Goal: Communication & Community: Answer question/provide support

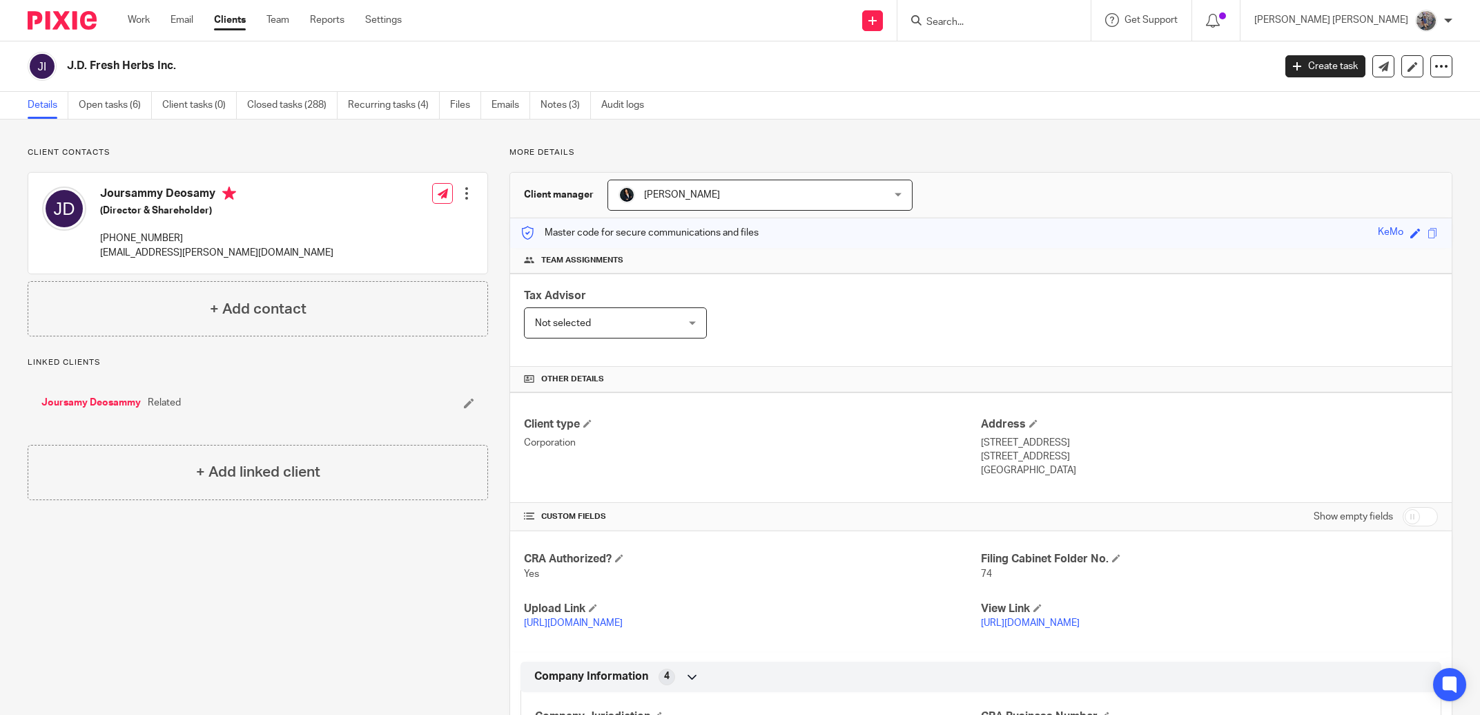
scroll to position [472, 0]
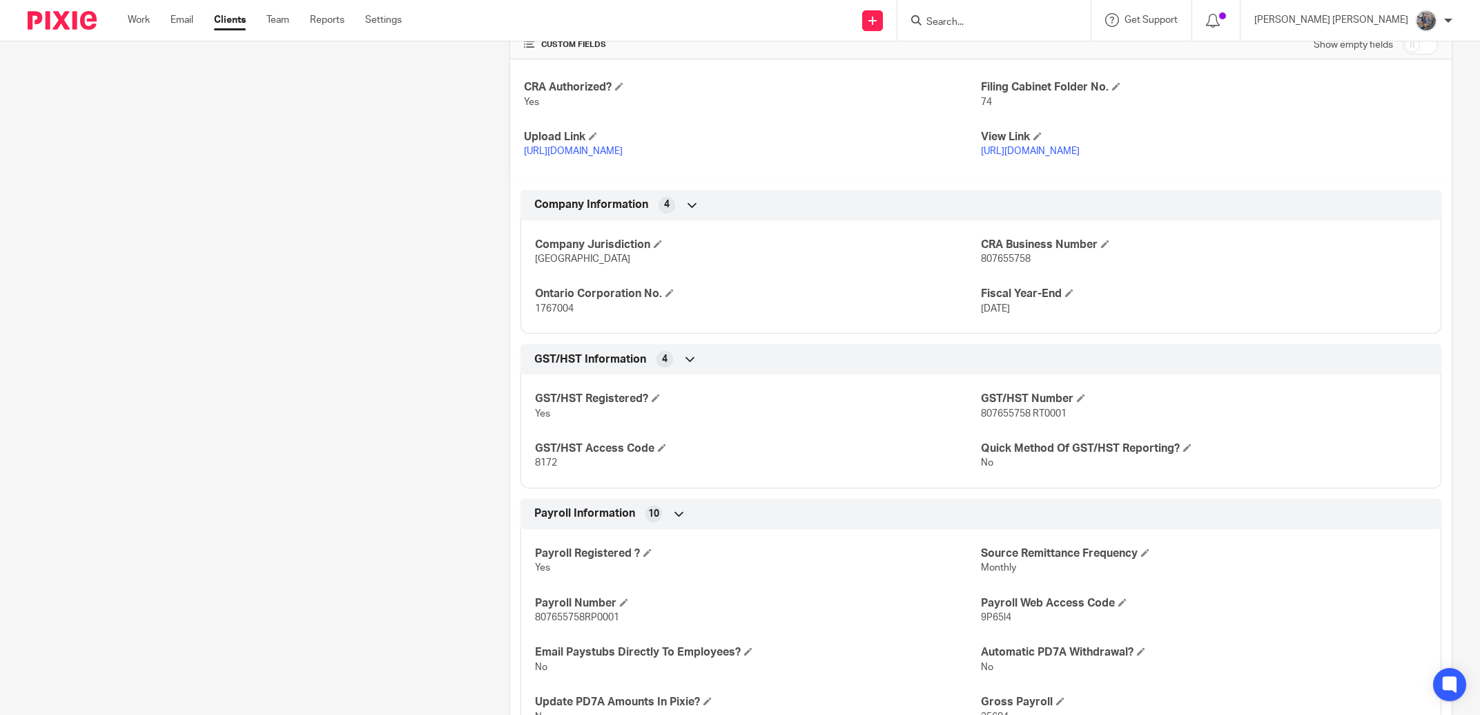
click at [1036, 21] on input "Search" at bounding box center [987, 23] width 124 height 12
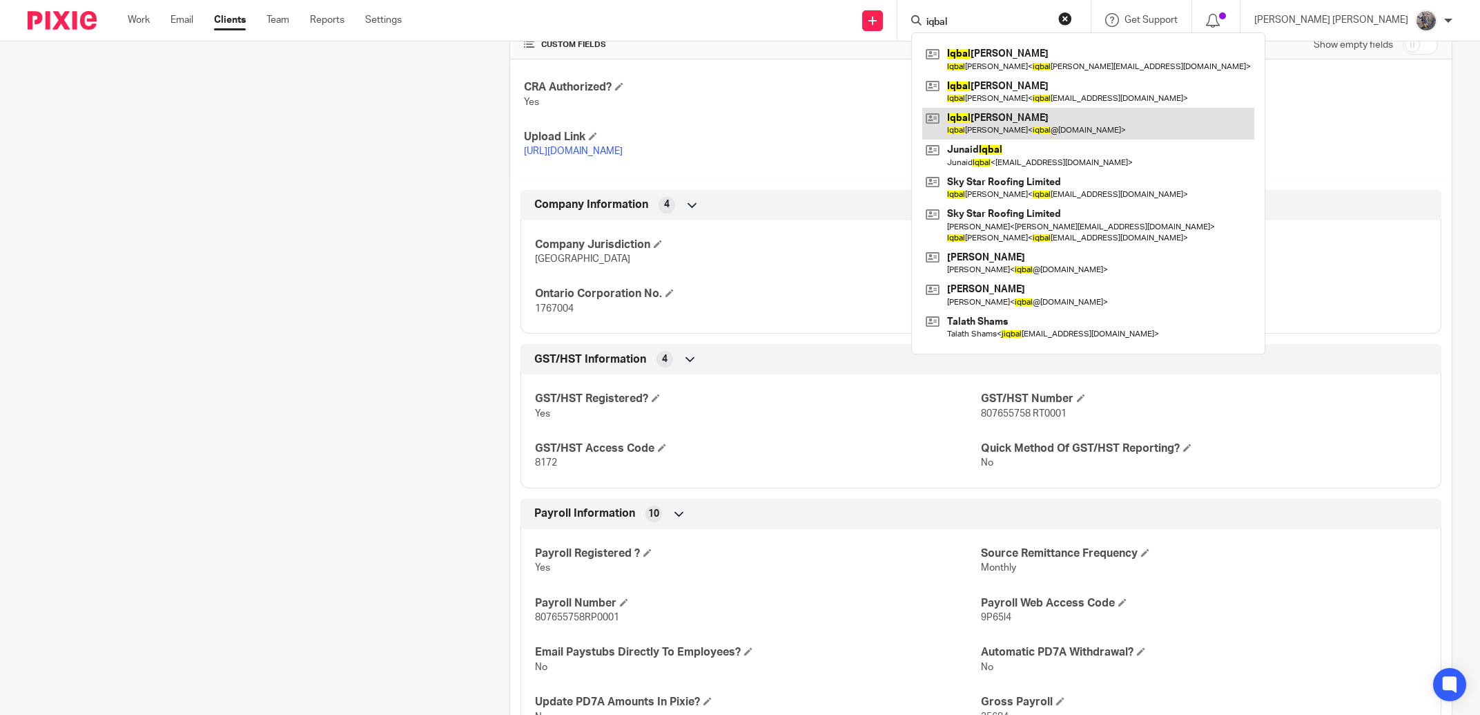
type input "iqbal"
click at [1036, 118] on link at bounding box center [1088, 124] width 332 height 32
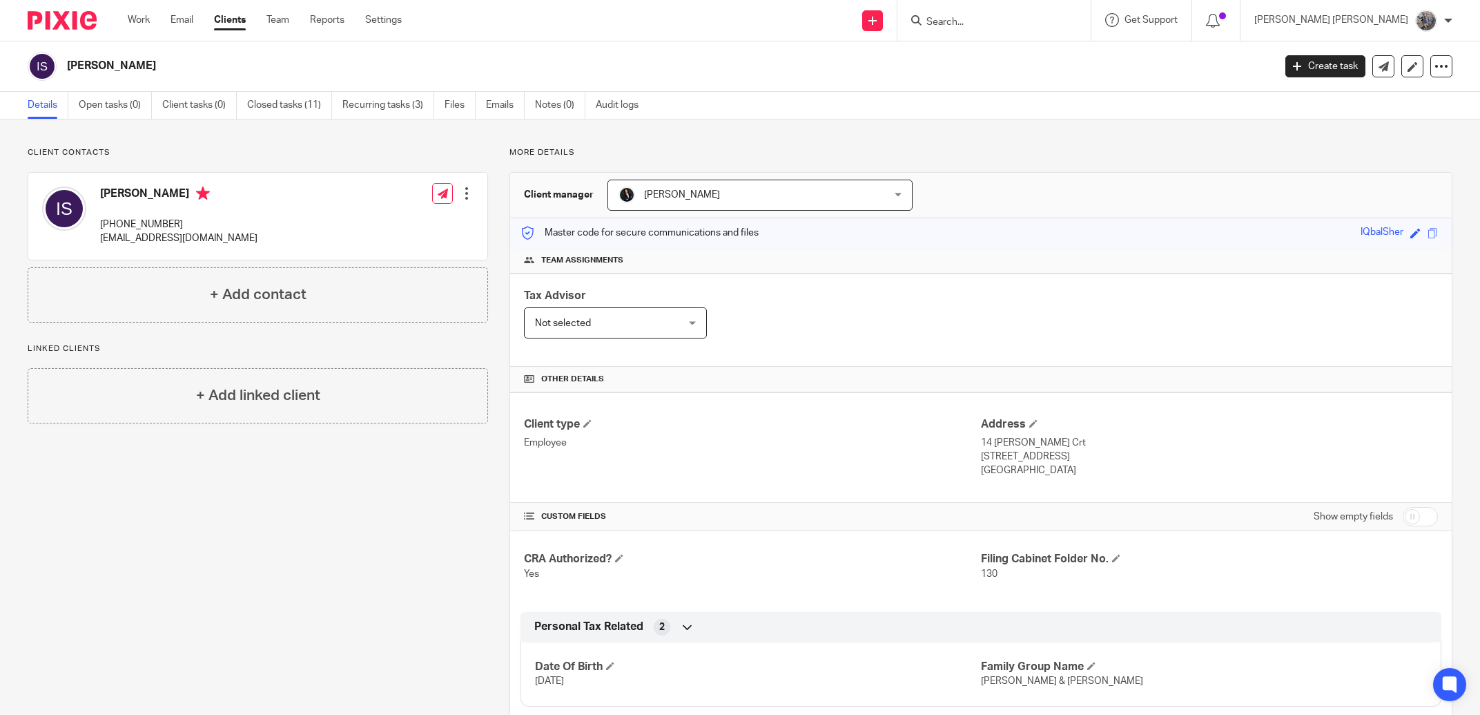
click at [1354, 61] on div "Create task" at bounding box center [1328, 66] width 87 height 22
click at [1372, 61] on link at bounding box center [1383, 66] width 22 height 22
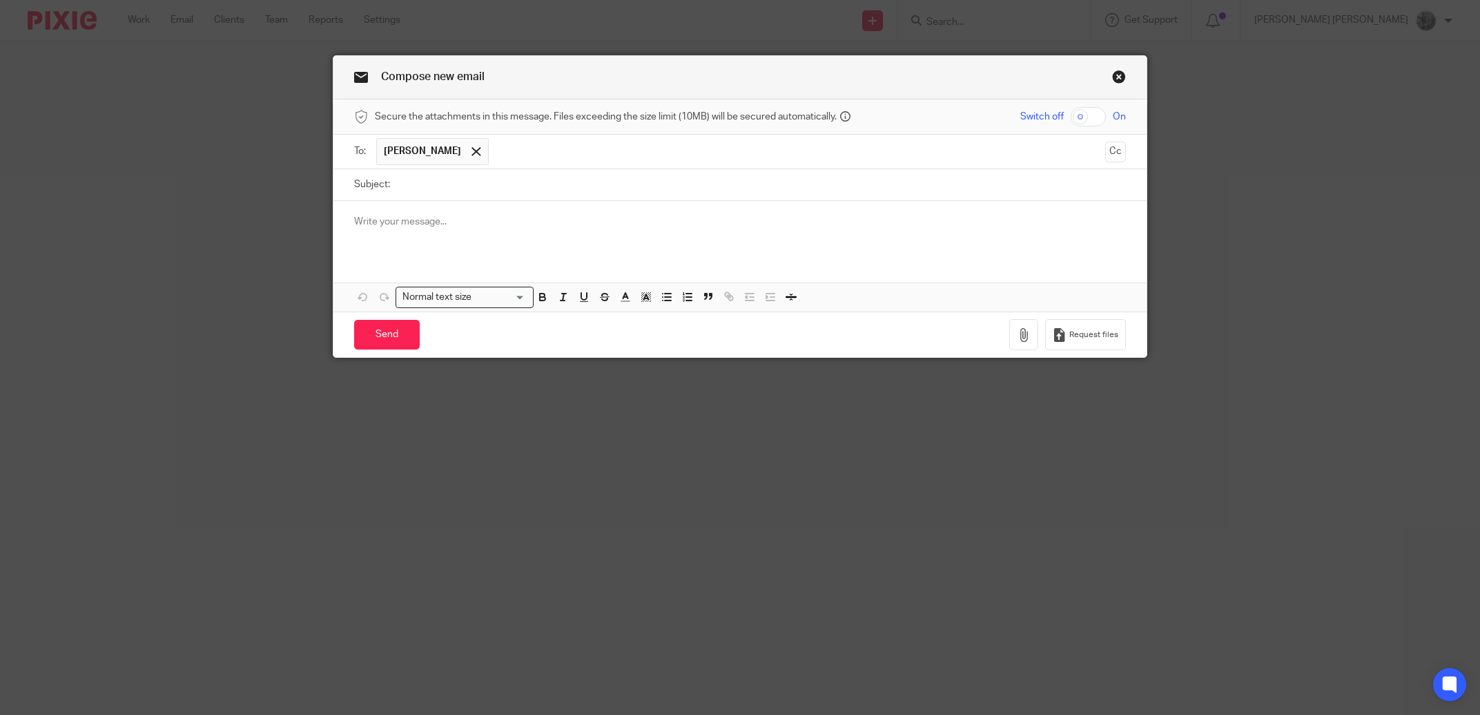
click at [420, 193] on input "Subject:" at bounding box center [761, 184] width 728 height 31
type input "[PERSON_NAME]'s tax return"
click at [424, 223] on p at bounding box center [739, 222] width 771 height 14
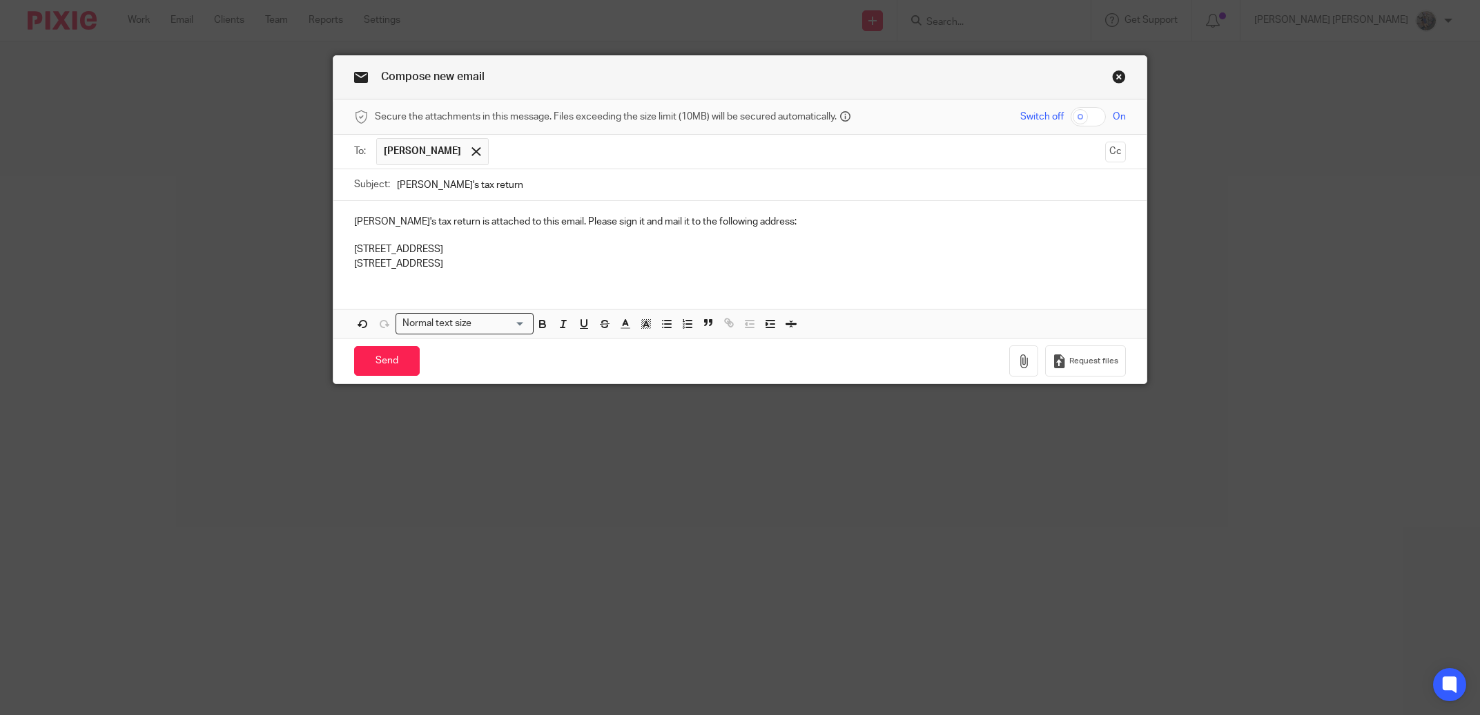
click at [354, 252] on p "1050 Notre Dame Avenue Sudbury ON P3A 5C2" at bounding box center [739, 256] width 771 height 28
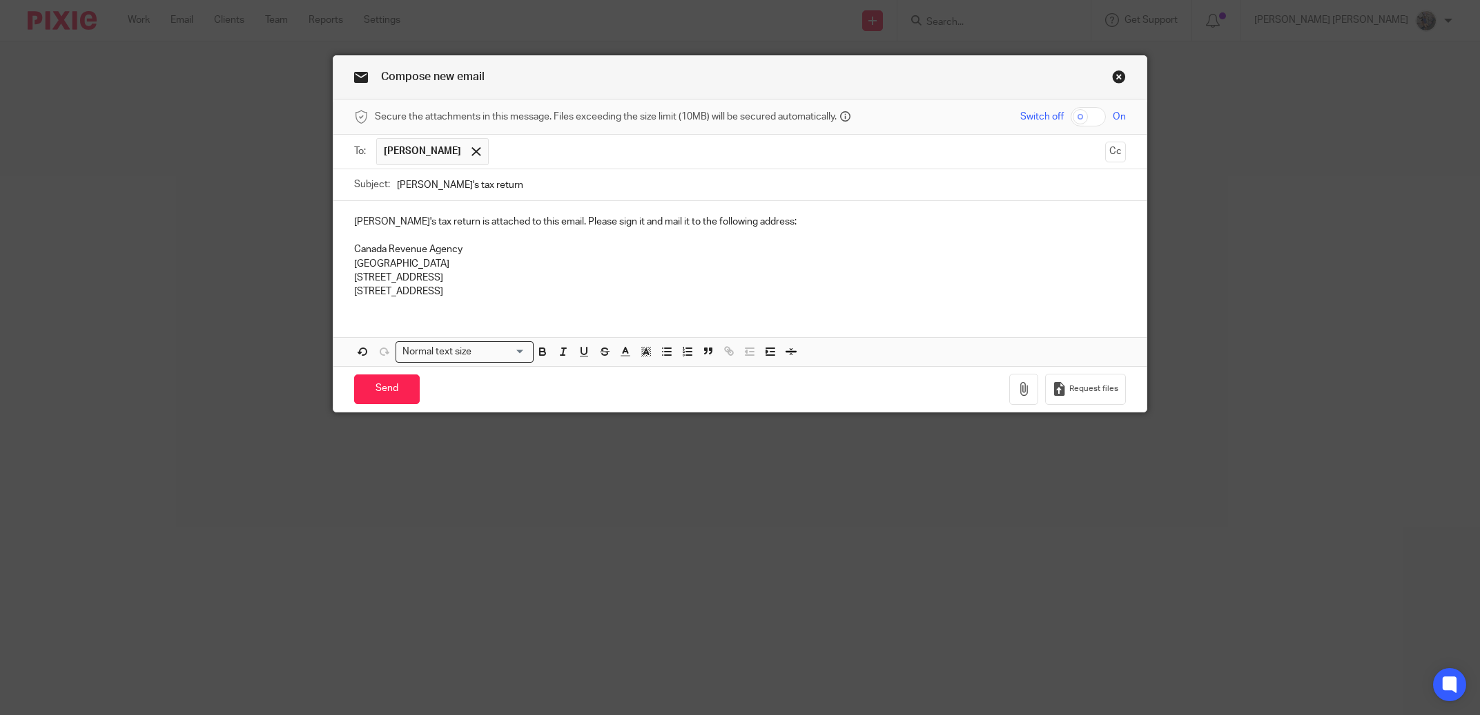
click at [542, 291] on p "1050 Notre Dame Avenue Sudbury ON P3A 5C2" at bounding box center [739, 285] width 771 height 28
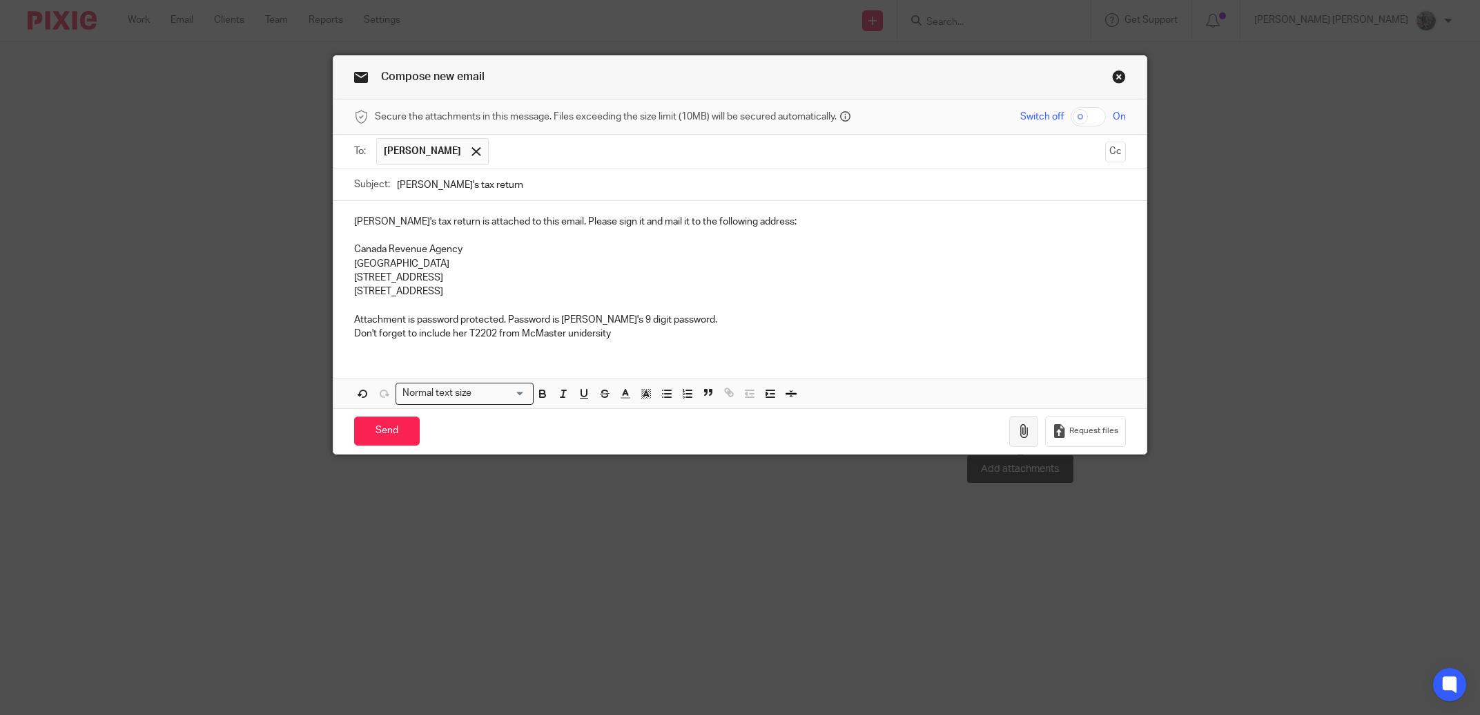
click at [1024, 443] on button "button" at bounding box center [1023, 431] width 29 height 31
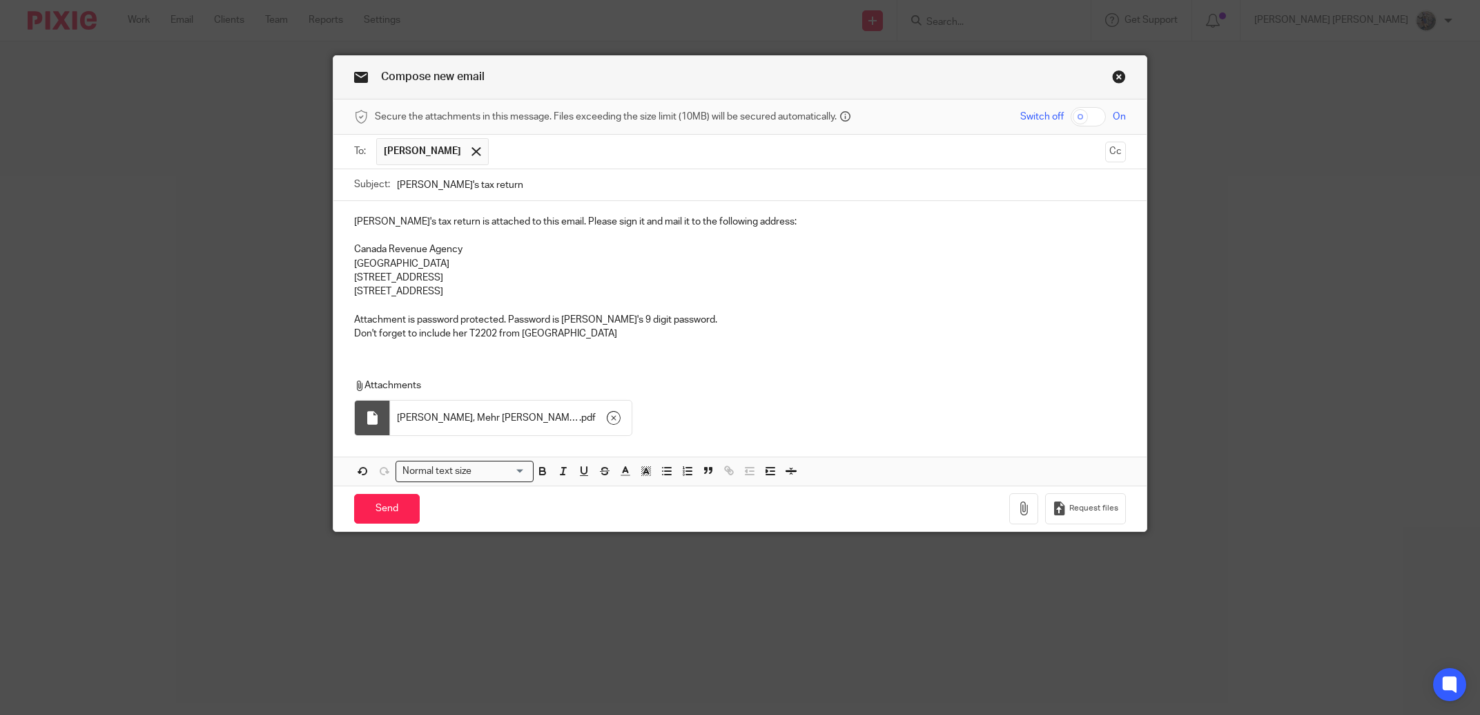
click at [894, 293] on p "1050 Notre Dame Avenue Sudbury ON P3A 5C2" at bounding box center [739, 285] width 771 height 28
click at [422, 186] on input "Mehr's tax return" at bounding box center [761, 184] width 728 height 31
type input "Mehr's 2024 tax return"
click at [389, 511] on input "Send" at bounding box center [387, 509] width 66 height 30
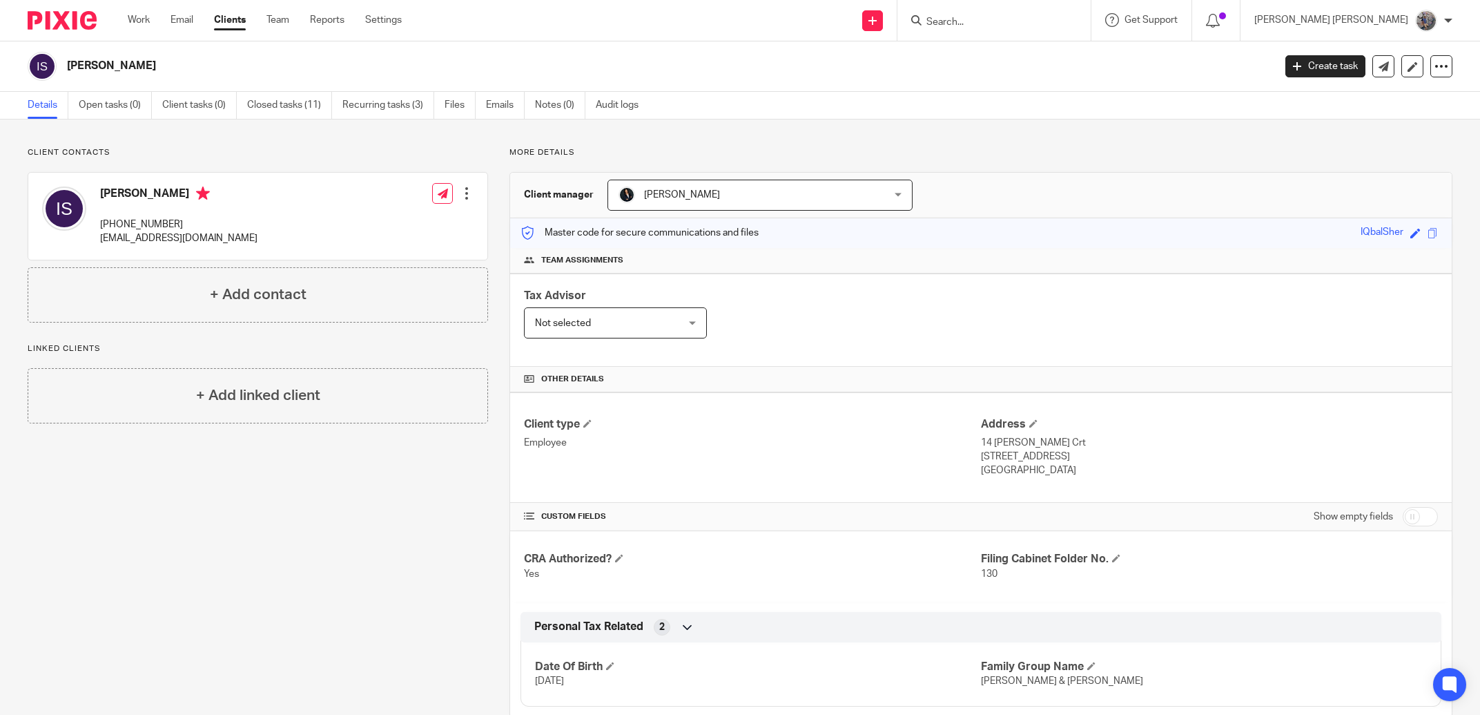
click at [798, 712] on div "Client manager Hardeep Mann Hardeep Mann Hardeep Mann Hardeep Singh Sidhu Inder…" at bounding box center [980, 444] width 943 height 545
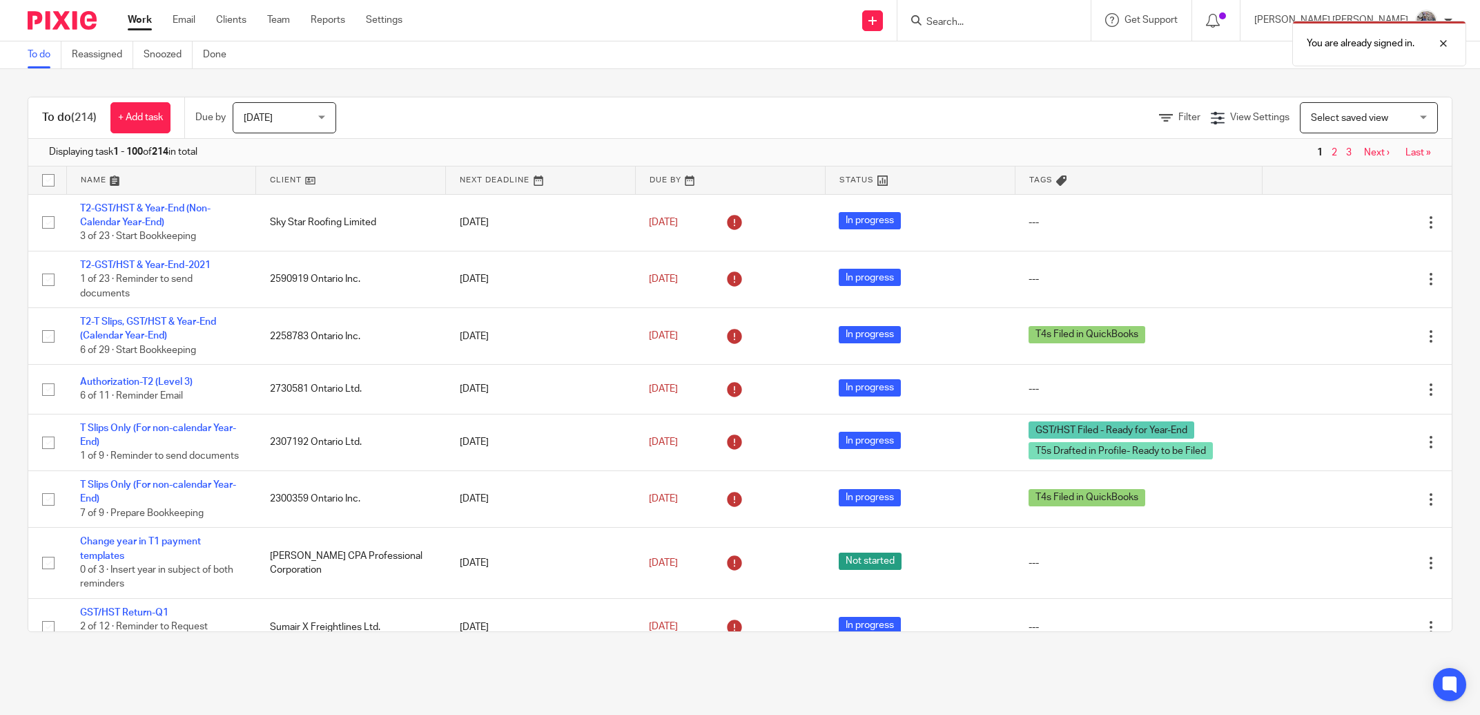
click at [1022, 19] on div "You are already signed in." at bounding box center [1103, 40] width 726 height 52
click at [1022, 24] on div "You are already signed in." at bounding box center [1103, 40] width 726 height 52
click at [1444, 43] on div at bounding box center [1433, 43] width 37 height 17
click at [1088, 8] on div at bounding box center [993, 20] width 193 height 41
click at [1049, 20] on input "Search" at bounding box center [987, 23] width 124 height 12
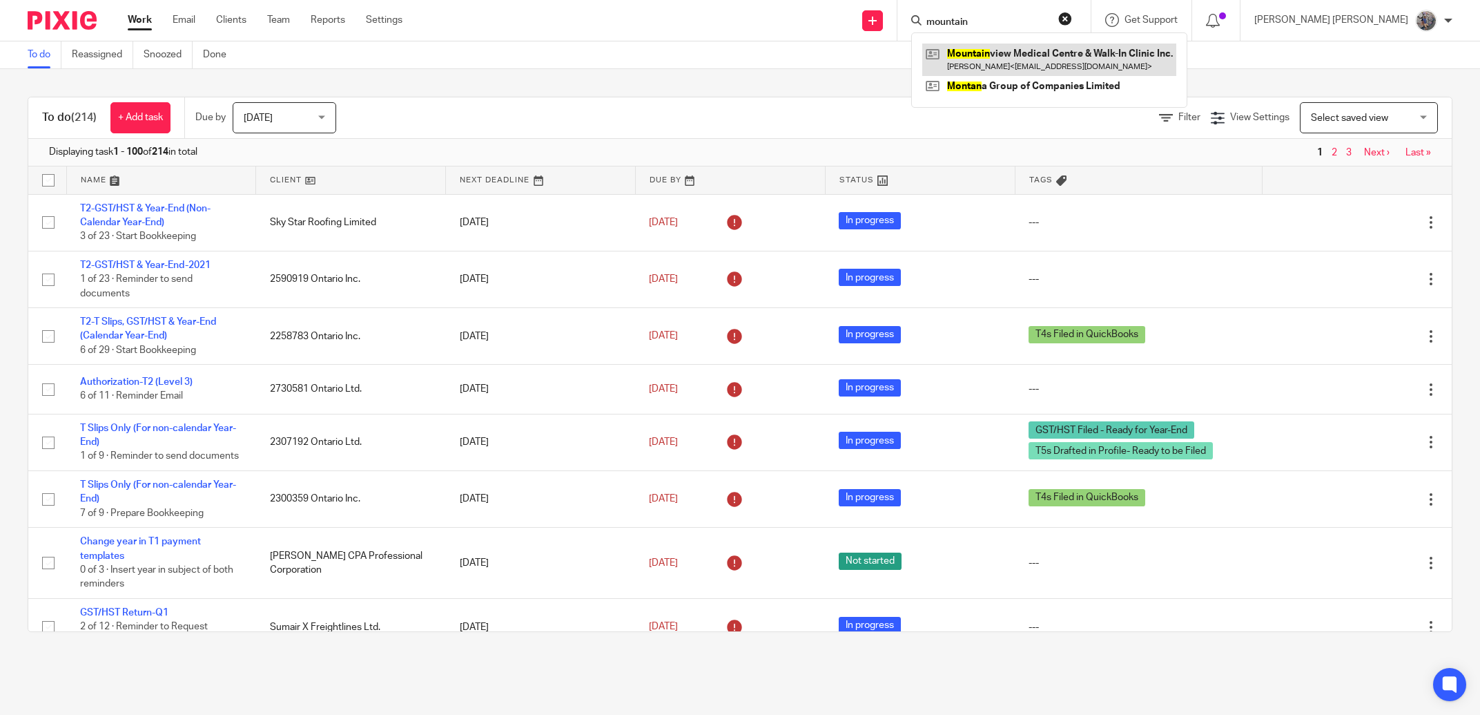
type input "mountain"
click at [1165, 61] on link at bounding box center [1049, 59] width 254 height 32
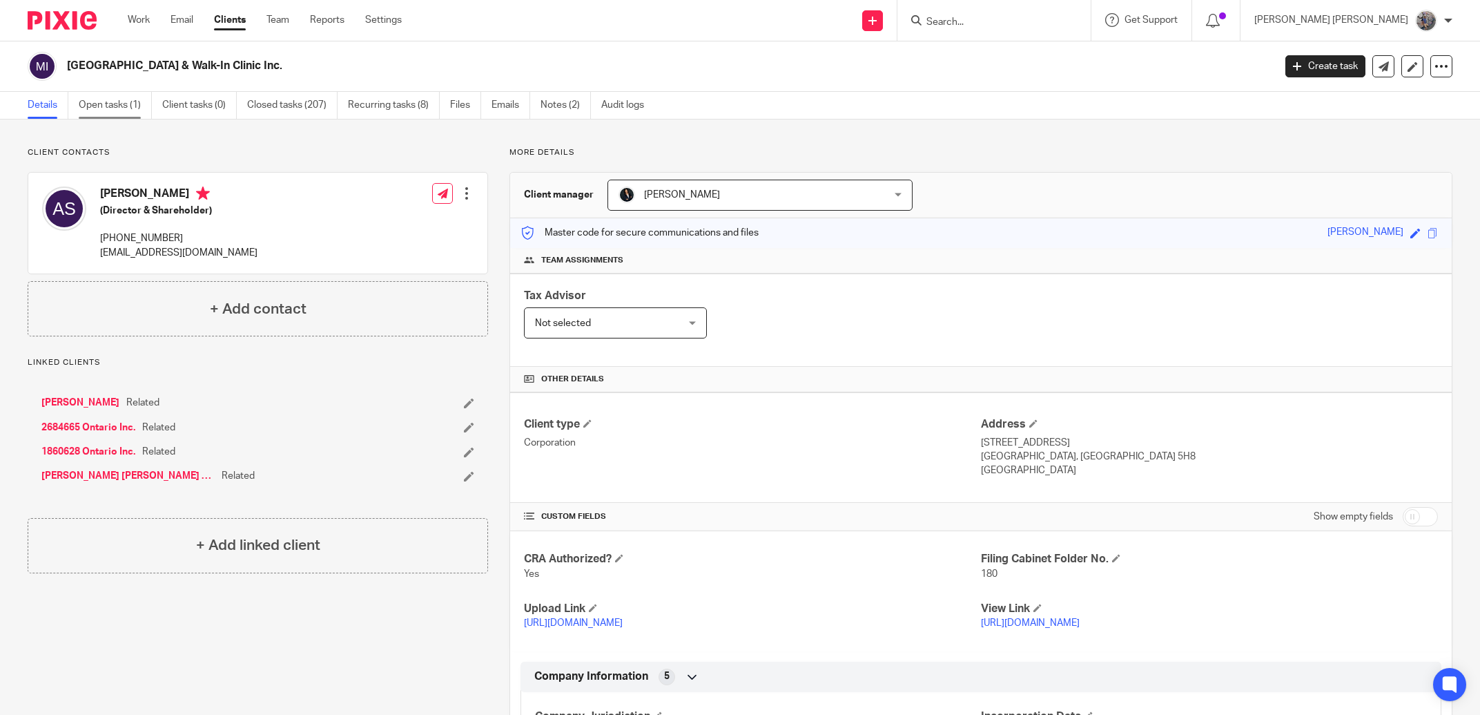
click at [127, 110] on link "Open tasks (1)" at bounding box center [115, 105] width 73 height 27
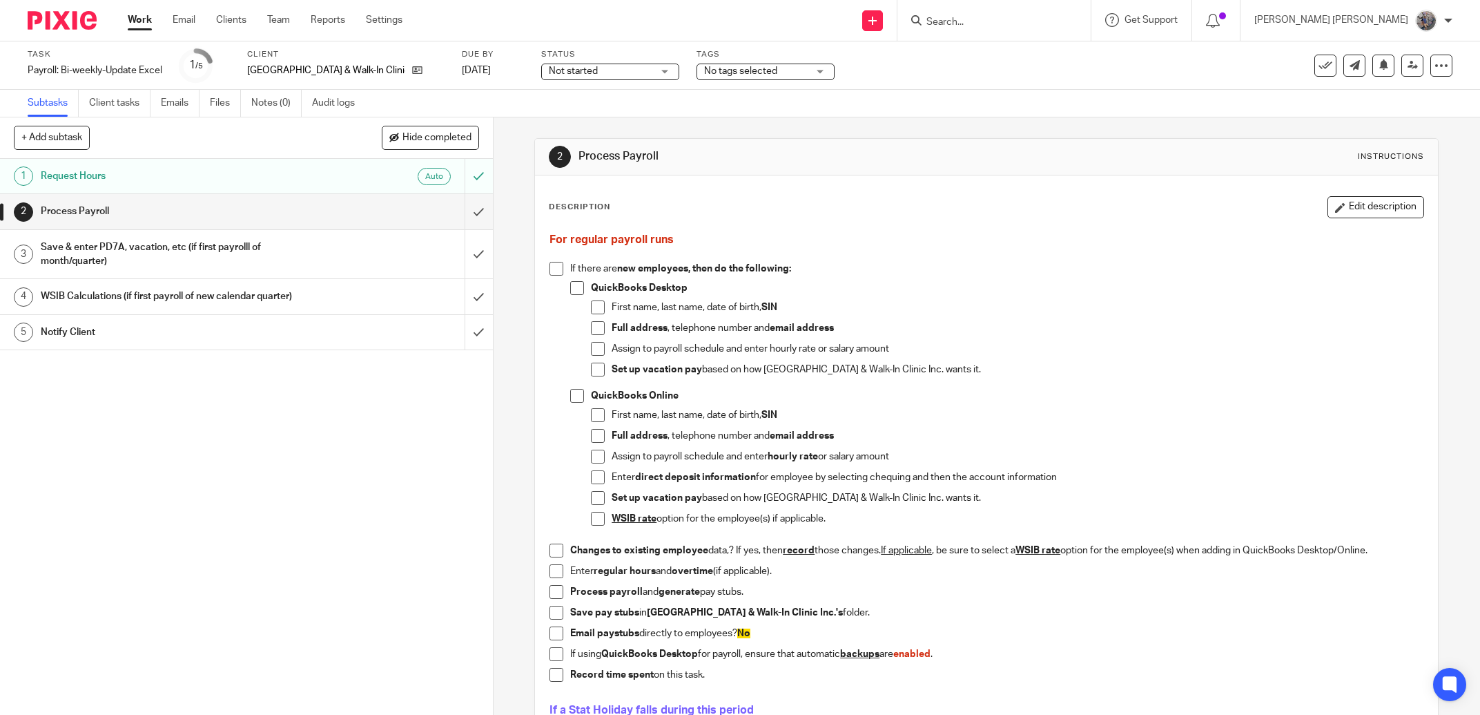
click at [229, 319] on link "5 Notify Client" at bounding box center [232, 332] width 465 height 35
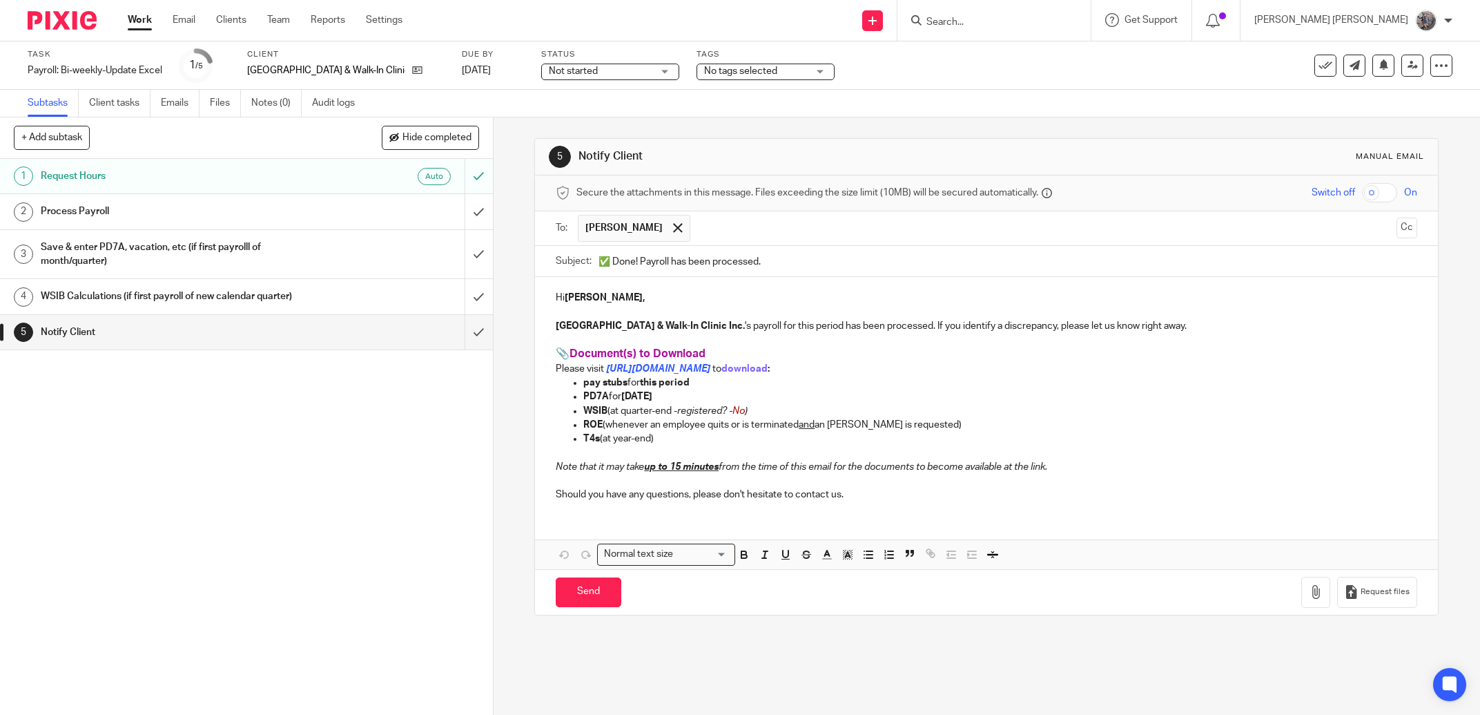
click at [637, 267] on input "✅ Done! Payroll has been processed." at bounding box center [1008, 261] width 819 height 31
type input "✅ Done! MountainView Payroll has been processed."
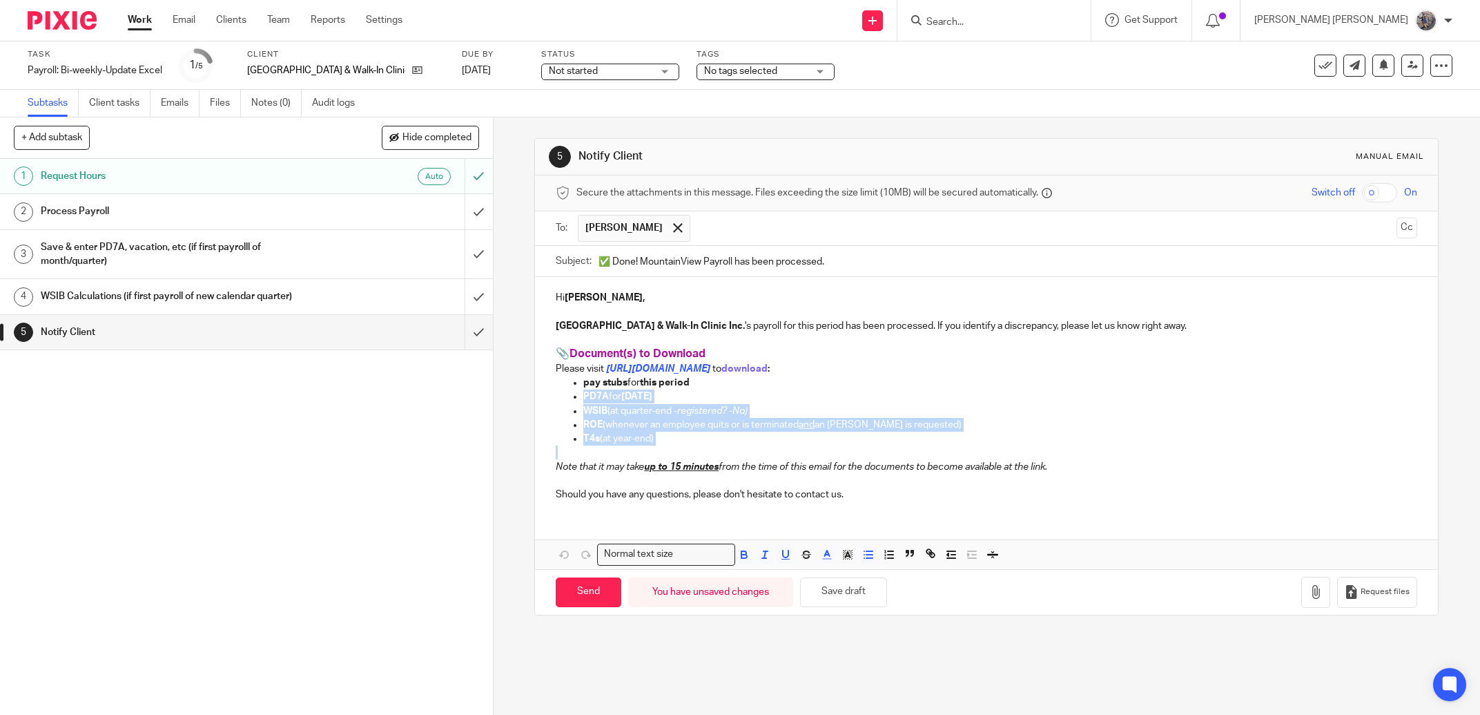
drag, startPoint x: 652, startPoint y: 432, endPoint x: 550, endPoint y: 396, distance: 108.9
click at [550, 396] on div "Hi [PERSON_NAME], [GEOGRAPHIC_DATA] & Walk-In Clinic Inc. 's payroll for this p…" at bounding box center [986, 394] width 903 height 235
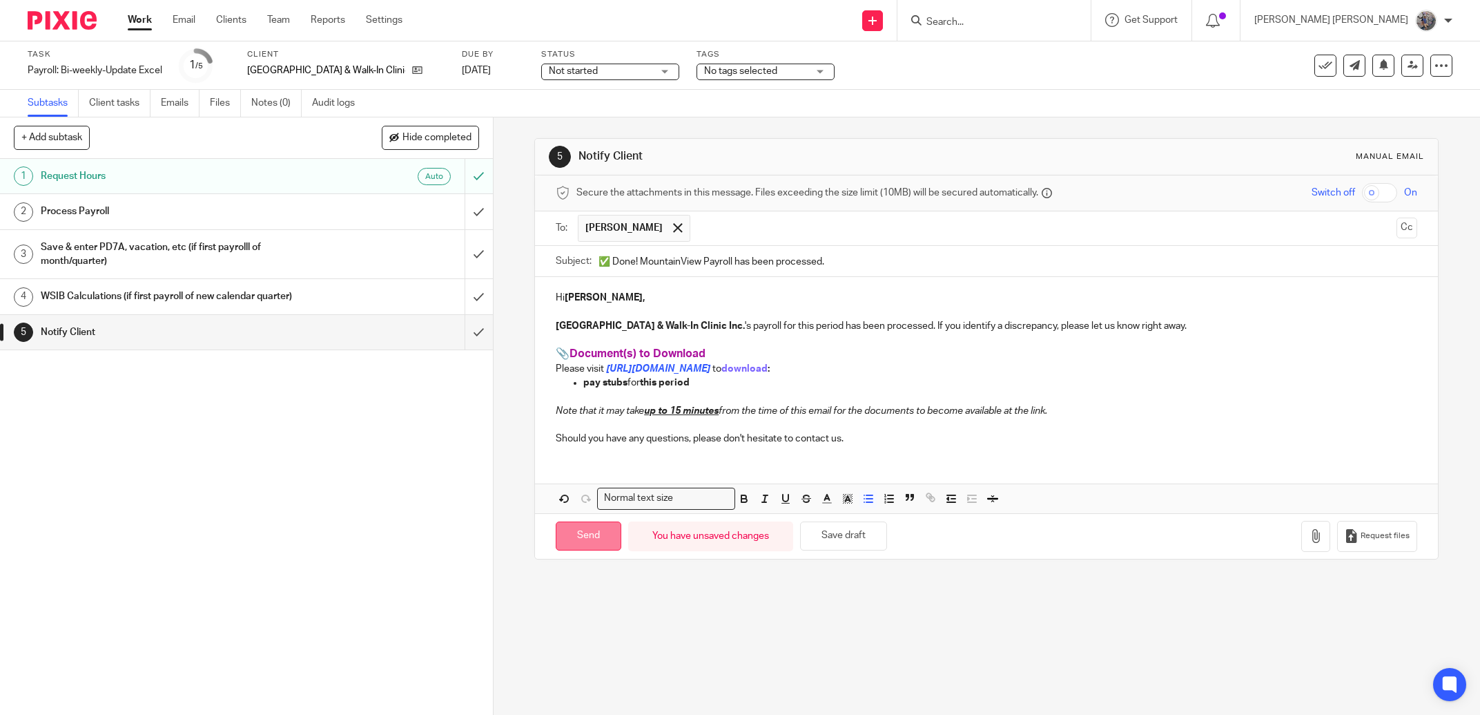
click at [573, 528] on input "Send" at bounding box center [589, 536] width 66 height 30
type input "Sent"
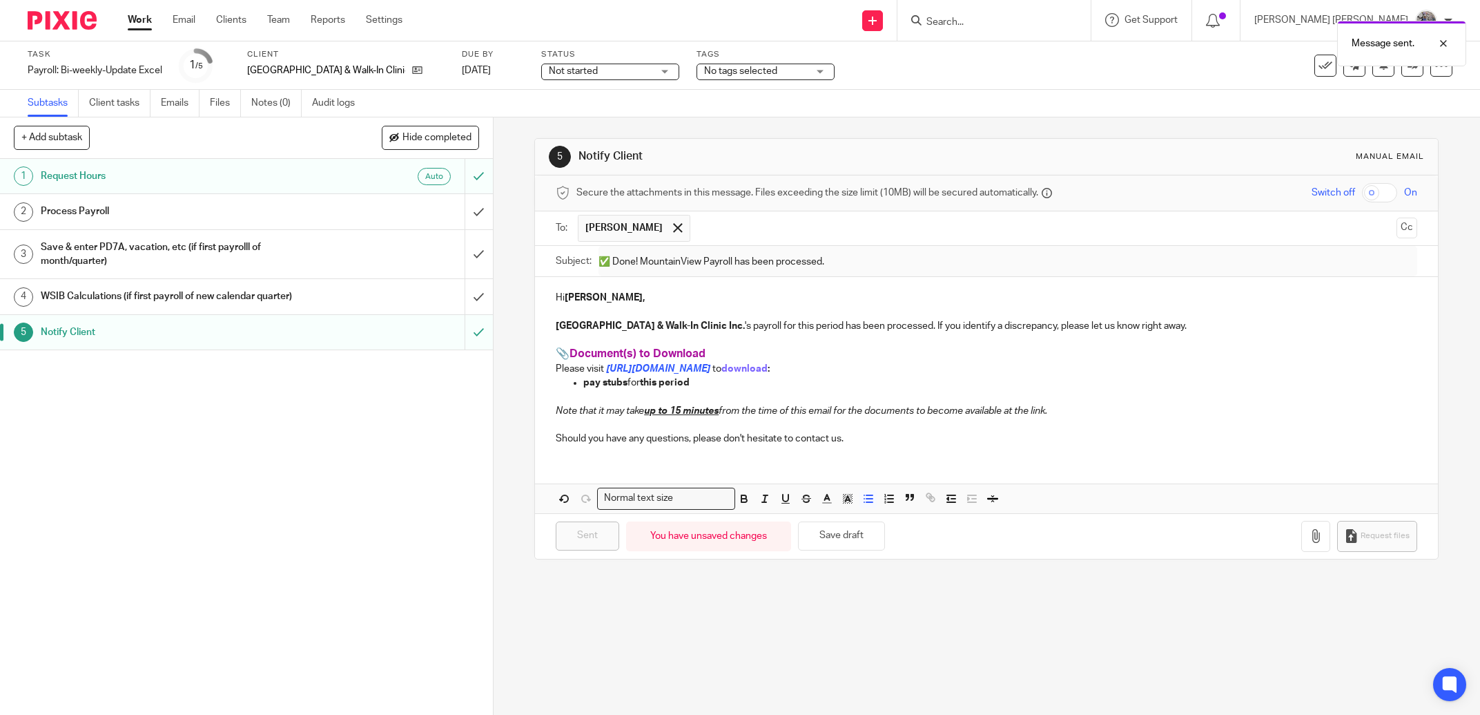
click at [1324, 72] on div "See template in use Advanced task editor Copy task Change schedule Delete" at bounding box center [1383, 66] width 138 height 22
click at [1319, 70] on icon at bounding box center [1326, 66] width 14 height 14
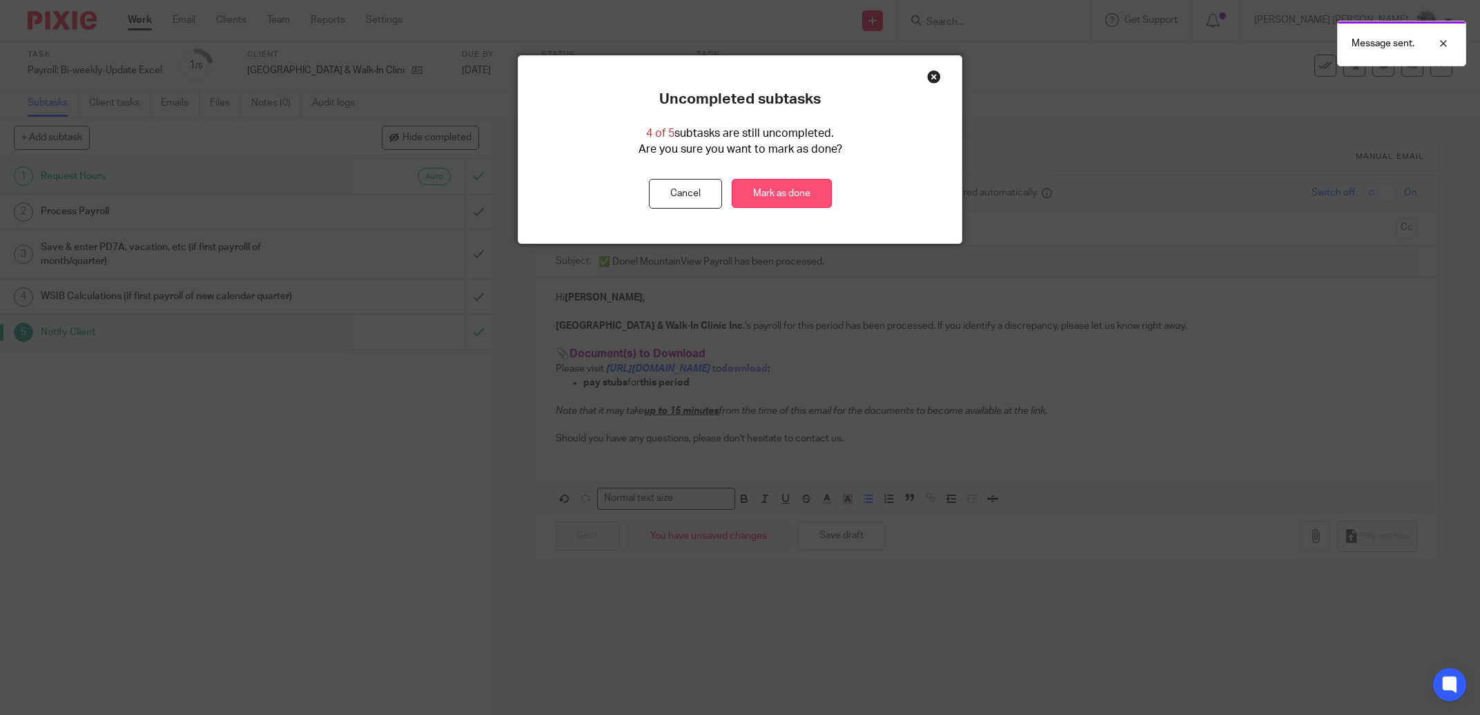
click at [821, 200] on link "Mark as done" at bounding box center [782, 194] width 100 height 30
